Goal: Find specific page/section: Find specific page/section

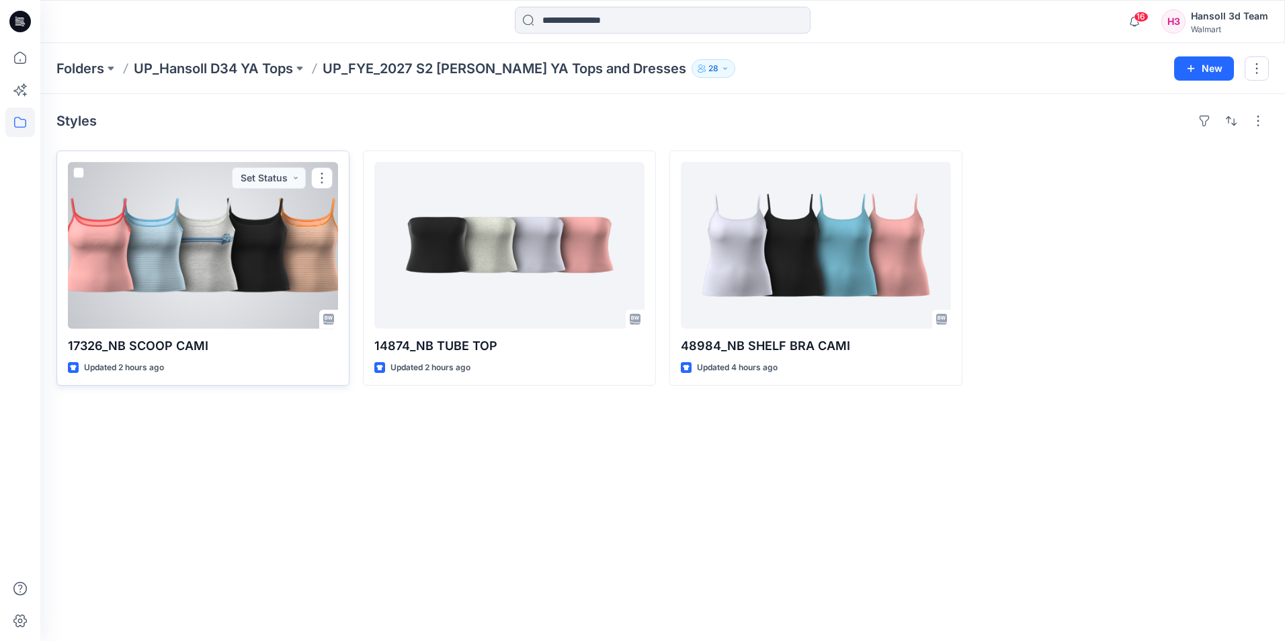
click at [244, 245] on div at bounding box center [203, 245] width 270 height 167
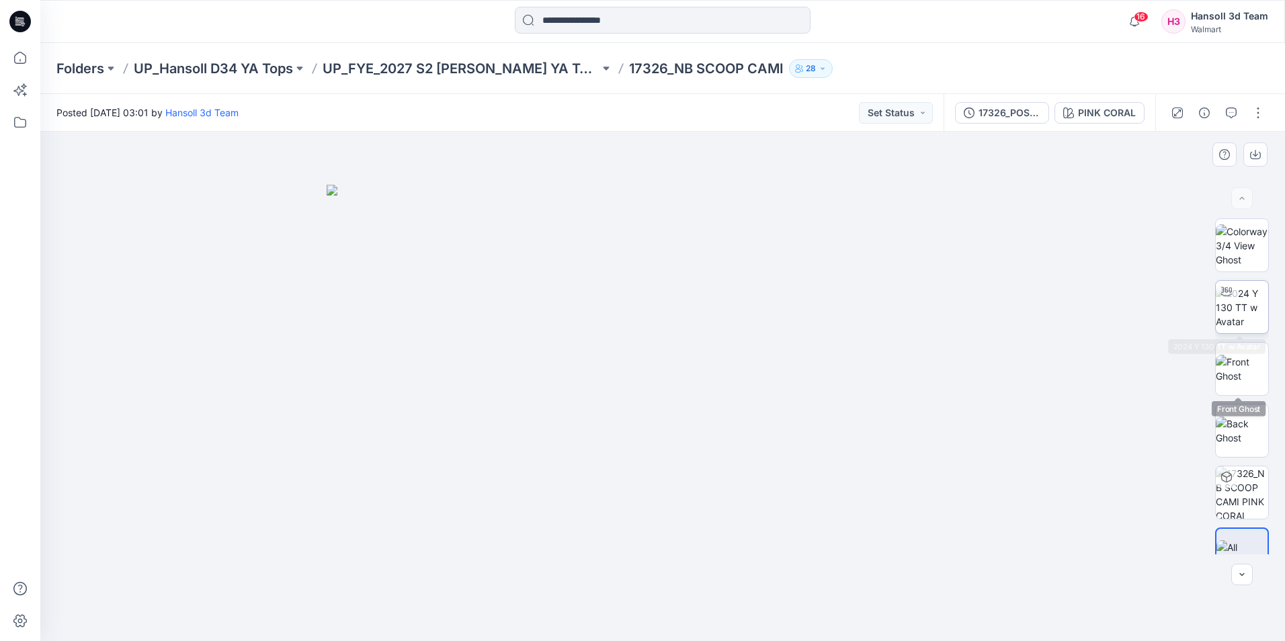
click at [1236, 315] on img at bounding box center [1242, 307] width 52 height 42
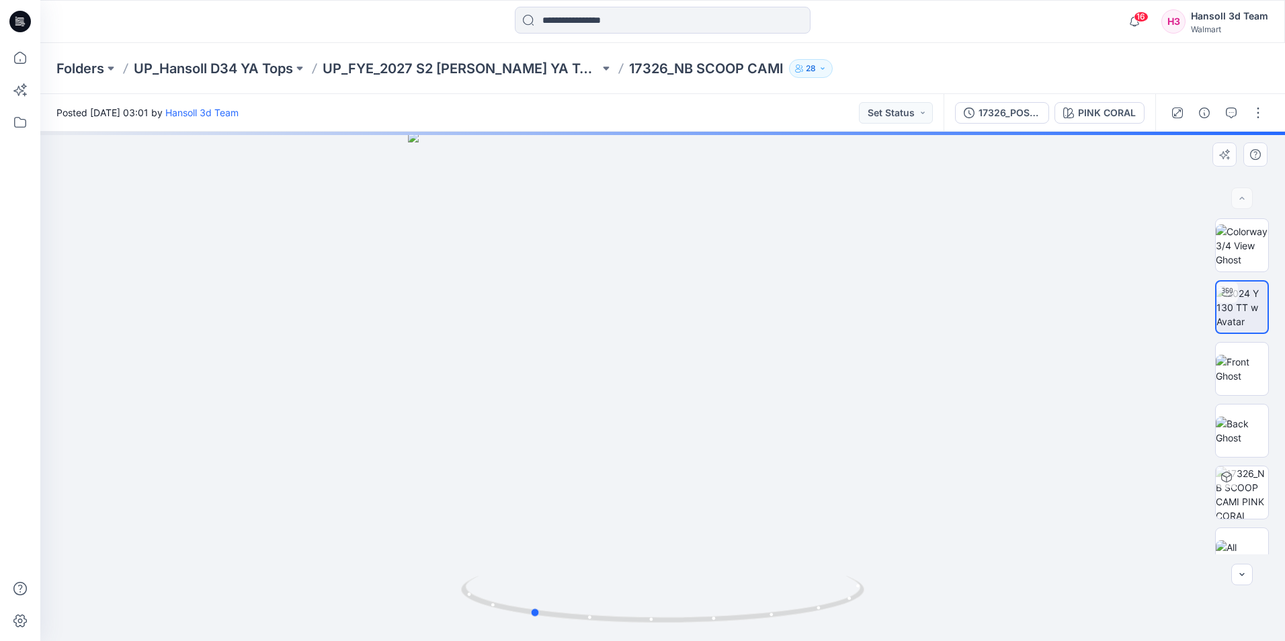
drag, startPoint x: 872, startPoint y: 479, endPoint x: 757, endPoint y: 485, distance: 115.1
click at [757, 485] on div at bounding box center [662, 387] width 1245 height 510
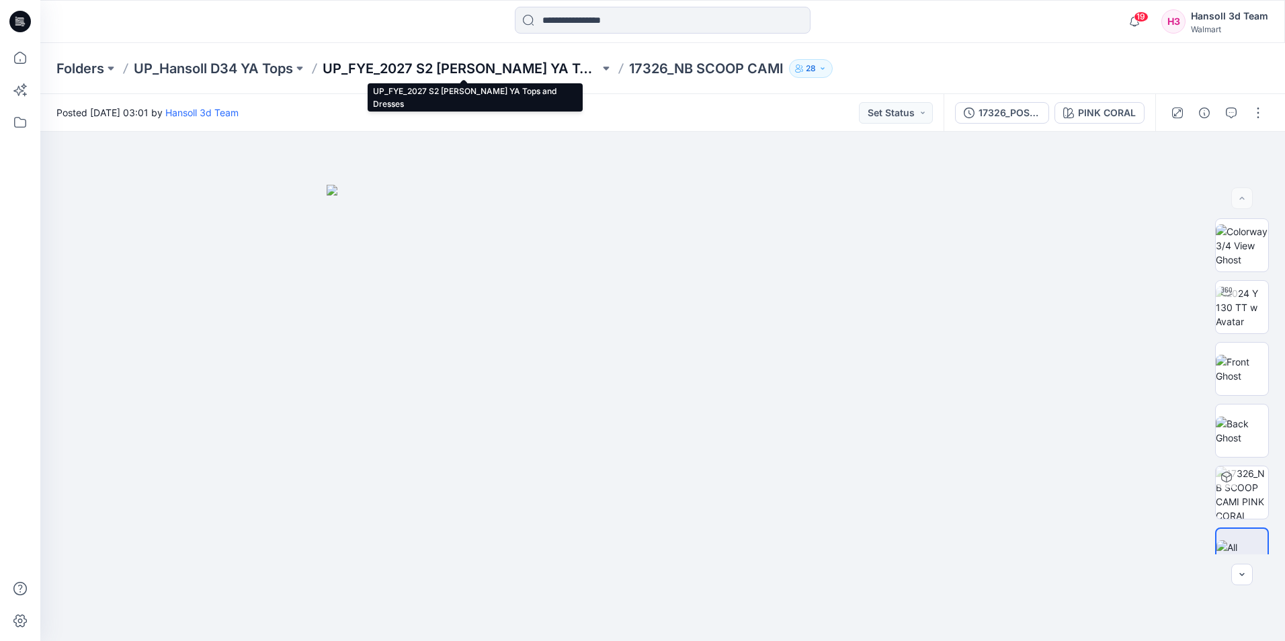
click at [506, 63] on p "UP_FYE_2027 S2 [PERSON_NAME] YA Tops and Dresses" at bounding box center [461, 68] width 277 height 19
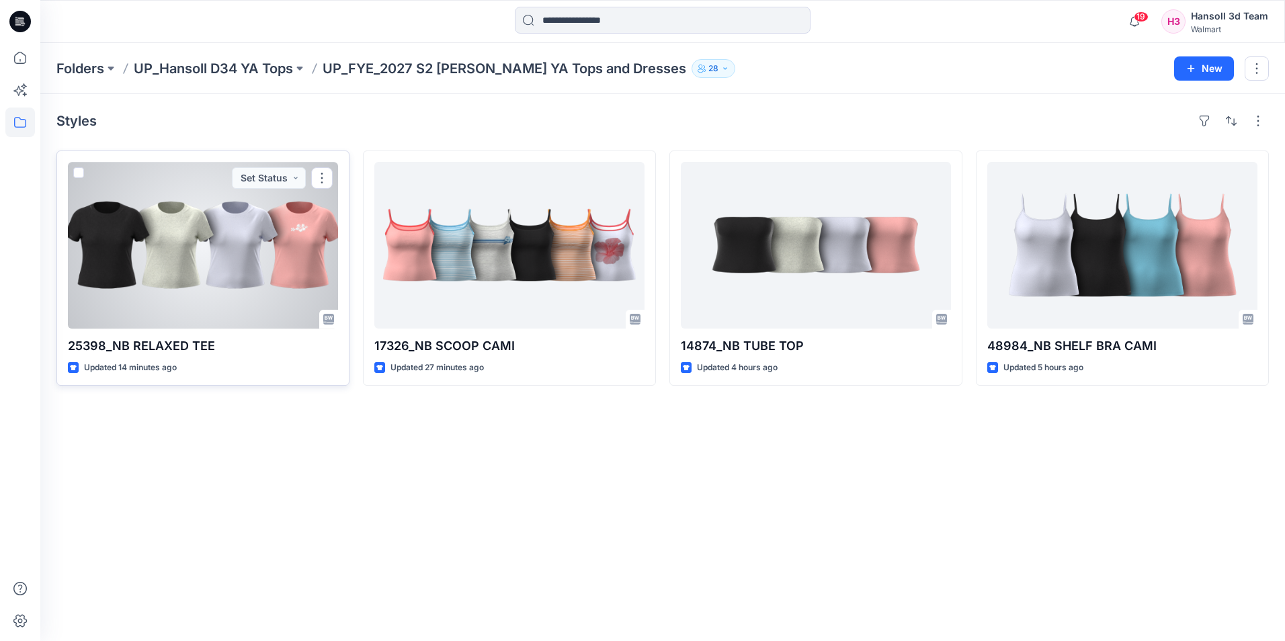
click at [256, 239] on div at bounding box center [203, 245] width 270 height 167
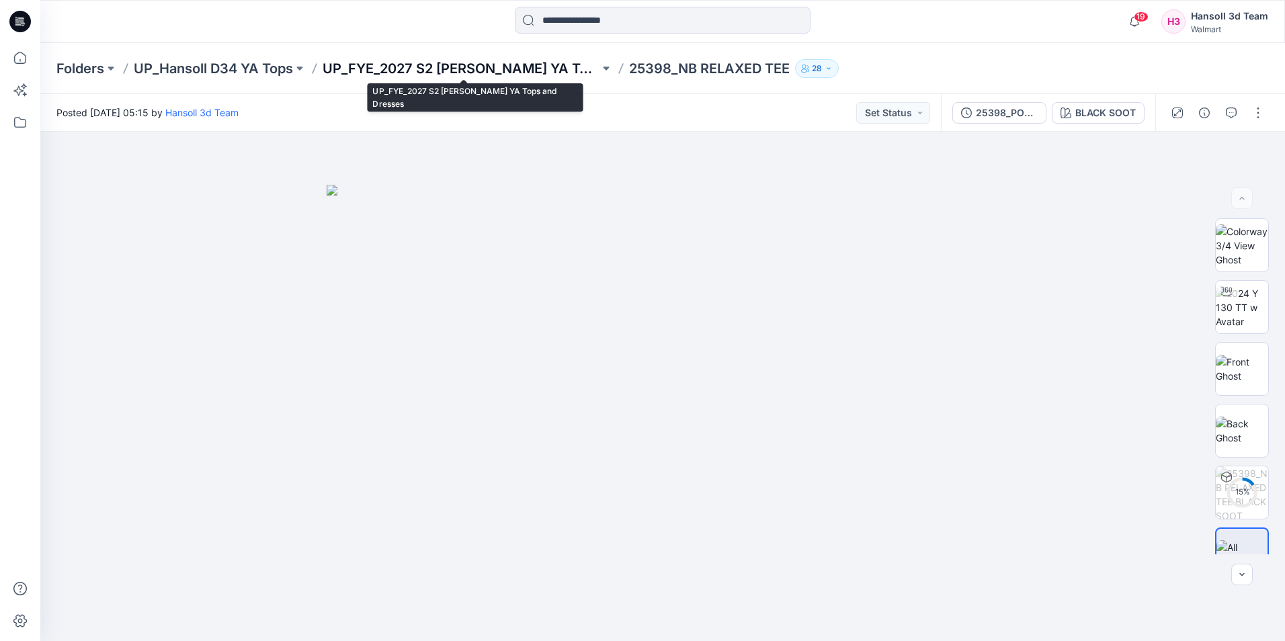
click at [520, 76] on p "UP_FYE_2027 S2 [PERSON_NAME] YA Tops and Dresses" at bounding box center [461, 68] width 277 height 19
